Goal: Information Seeking & Learning: Learn about a topic

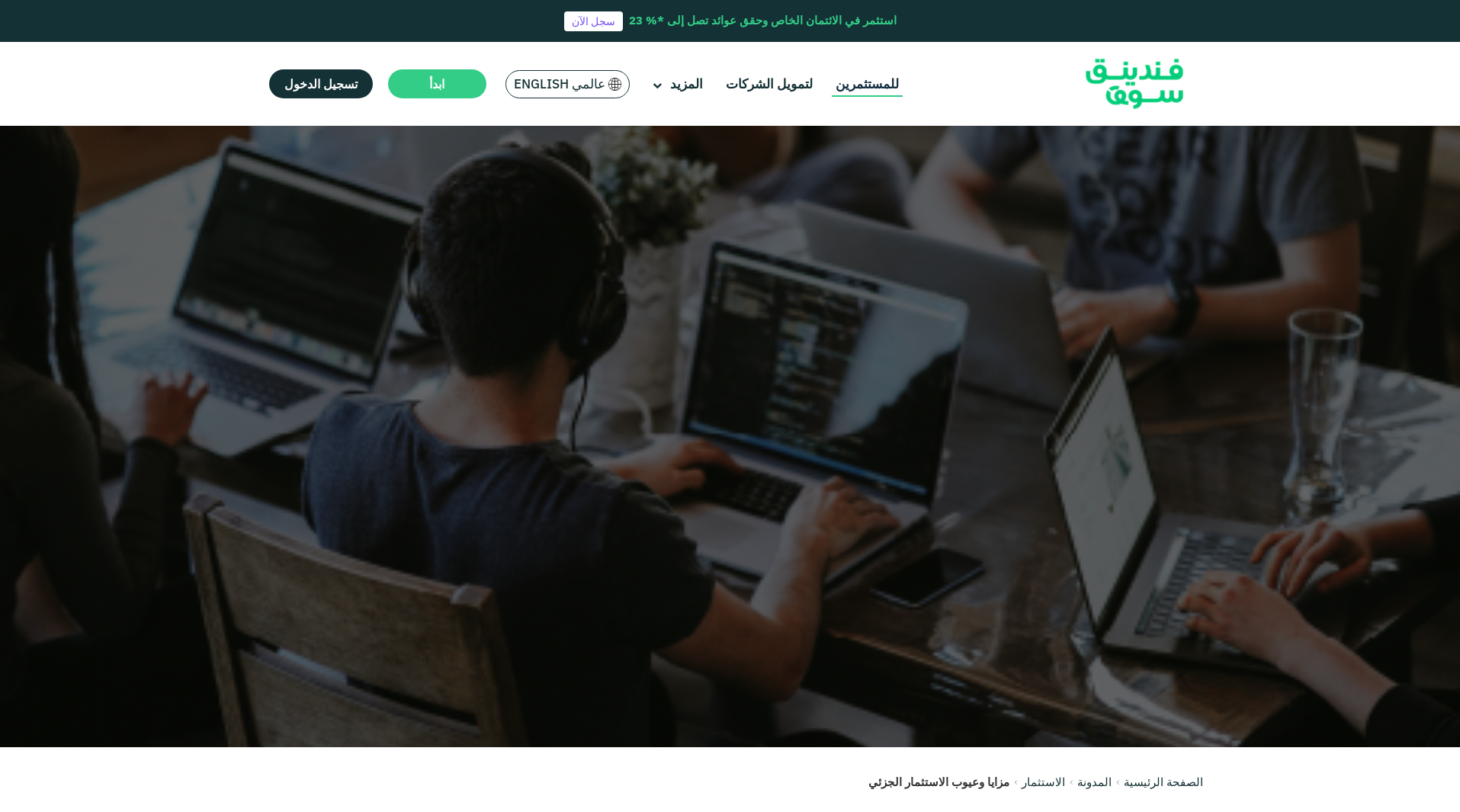
click at [857, 84] on link "للمستثمرين" at bounding box center [867, 84] width 71 height 25
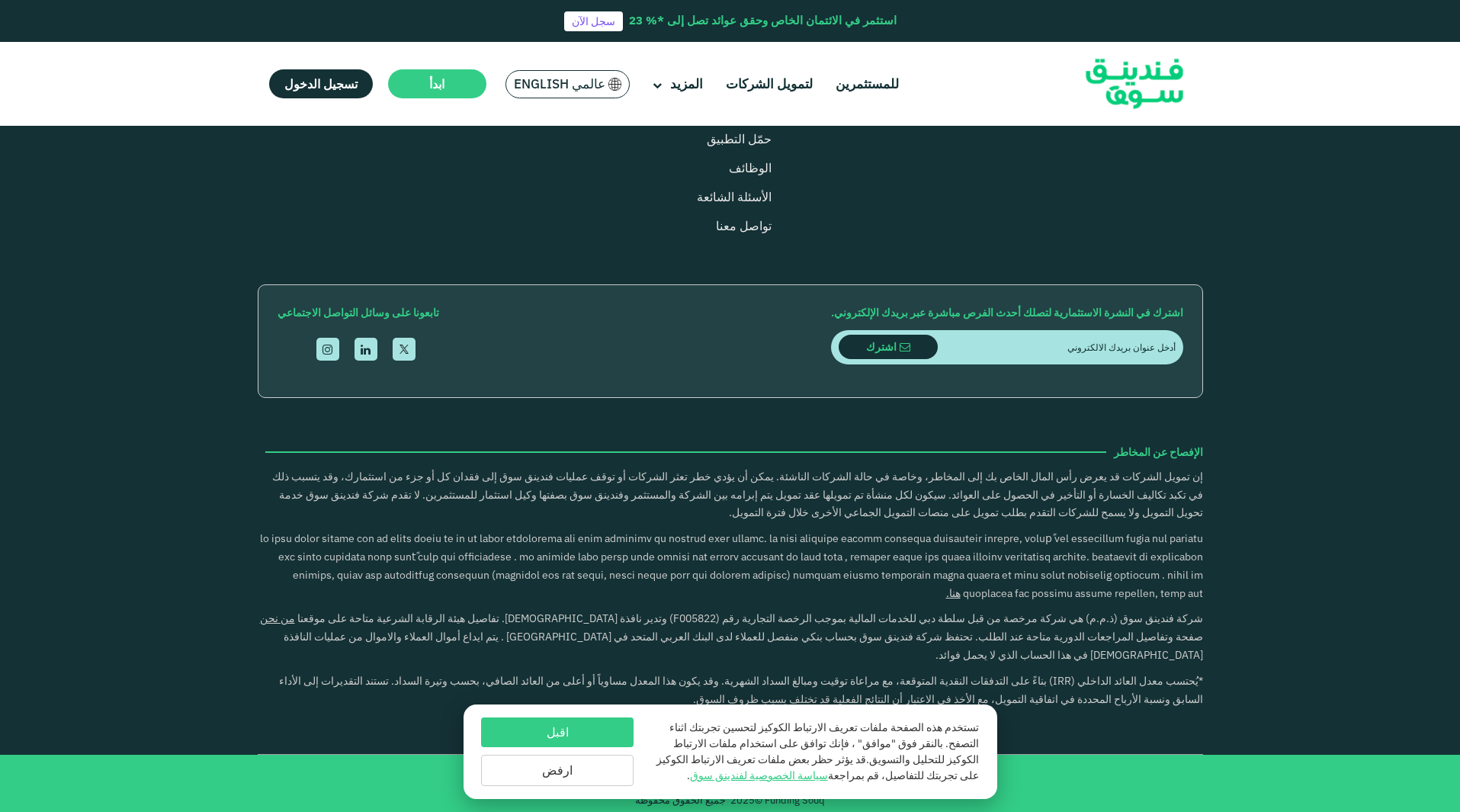
scroll to position [2514, 0]
